Goal: Find specific page/section: Find specific page/section

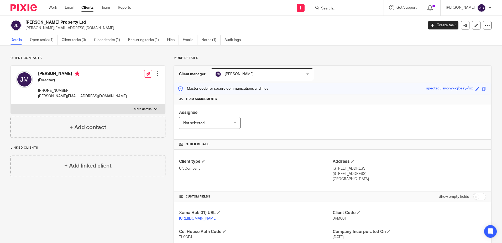
click at [339, 7] on input "Search" at bounding box center [344, 8] width 47 height 5
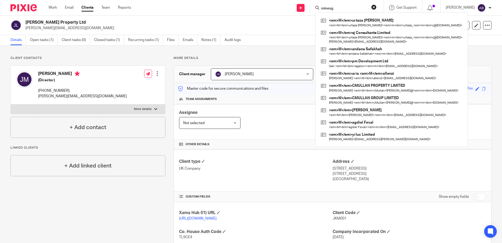
type input "minesg"
click button "submit" at bounding box center [0, 0] width 0 height 0
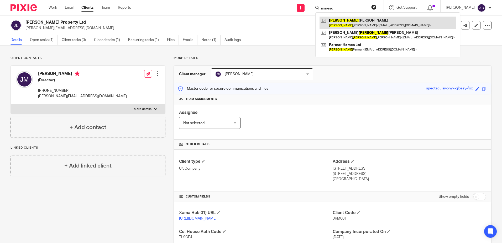
click at [363, 24] on link at bounding box center [388, 23] width 137 height 12
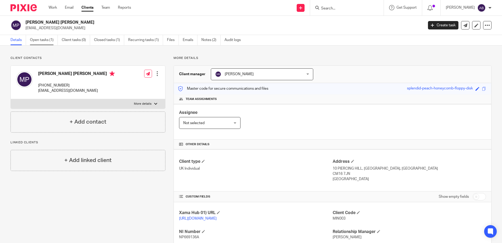
click at [38, 38] on link "Open tasks (1)" at bounding box center [44, 40] width 28 height 10
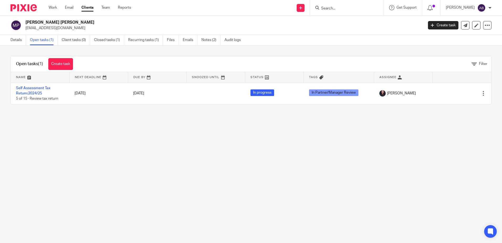
drag, startPoint x: 109, startPoint y: 179, endPoint x: 97, endPoint y: 136, distance: 43.9
click at [109, 179] on main "Minesh Bhupendra Patel mintelproperty@protonmail.com Create task Update from Co…" at bounding box center [251, 121] width 502 height 243
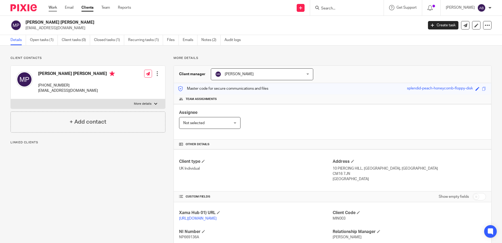
click at [54, 9] on link "Work" at bounding box center [53, 7] width 8 height 5
